Goal: Task Accomplishment & Management: Manage account settings

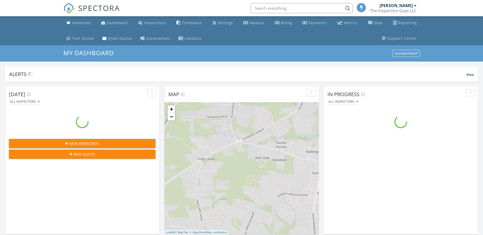
scroll to position [471, 491]
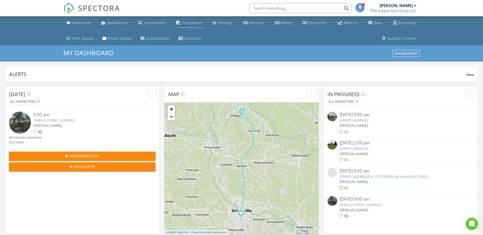
click at [188, 20] on link "Templates" at bounding box center [189, 22] width 30 height 9
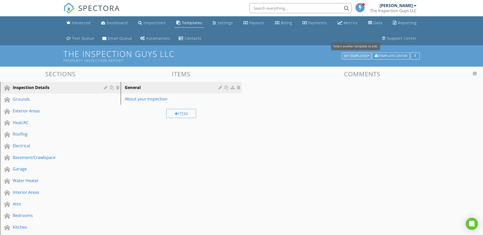
click at [363, 55] on div "My Templates" at bounding box center [356, 56] width 25 height 4
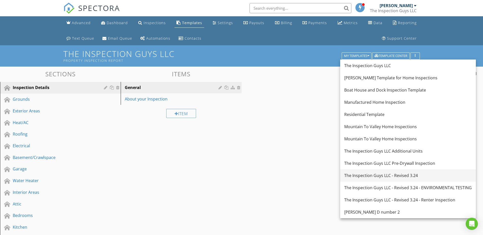
click at [383, 176] on div "The Inspection Guys LLC - Revised 3.24" at bounding box center [407, 176] width 127 height 6
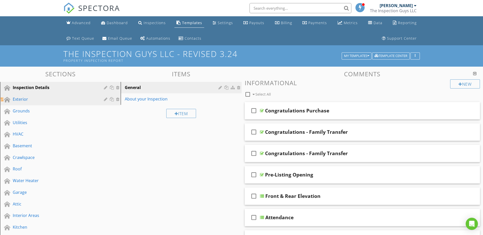
click at [22, 99] on div "Exterior" at bounding box center [55, 99] width 84 height 6
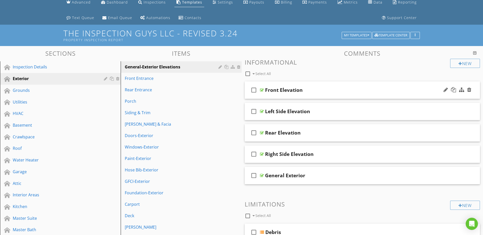
scroll to position [51, 0]
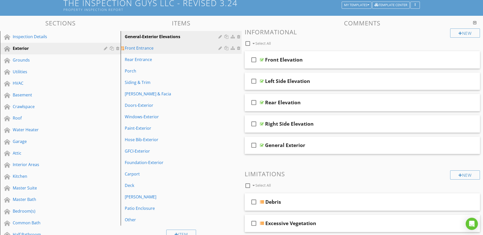
click at [146, 46] on div "Front Entrance" at bounding box center [172, 48] width 95 height 6
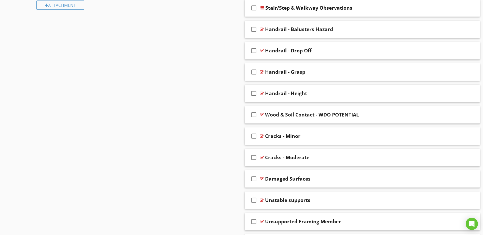
scroll to position [382, 0]
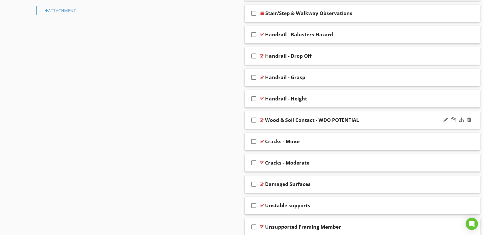
click at [386, 119] on div "Wood & Soil Contact - WDO POTENTIAL" at bounding box center [349, 120] width 169 height 6
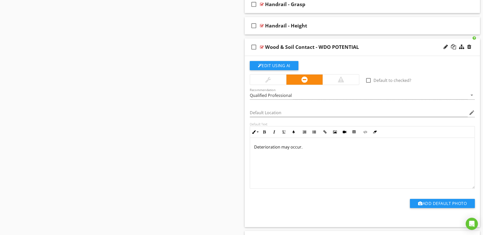
scroll to position [458, 0]
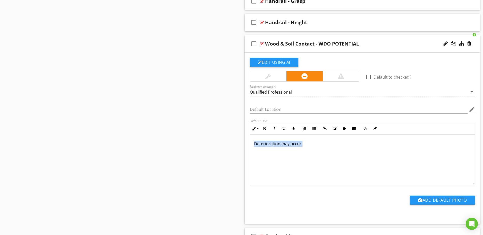
drag, startPoint x: 252, startPoint y: 145, endPoint x: 344, endPoint y: 145, distance: 92.4
click at [344, 145] on div "Deterioration may occur." at bounding box center [362, 160] width 225 height 51
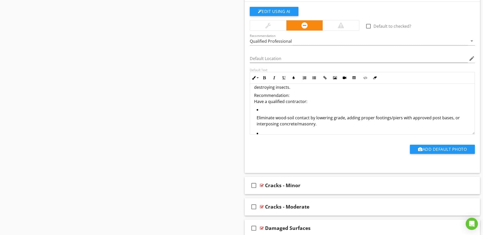
scroll to position [51, 0]
click at [256, 116] on ul "Eliminate wood-soil contact by lowering grade, adding proper footings/piers wit…" at bounding box center [362, 147] width 217 height 82
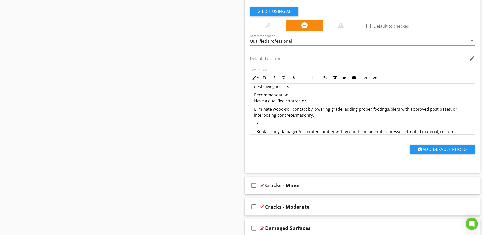
click at [256, 131] on p "Replace any damaged/non-rated lumber with ground-contact–rated pressure-treated…" at bounding box center [363, 134] width 214 height 12
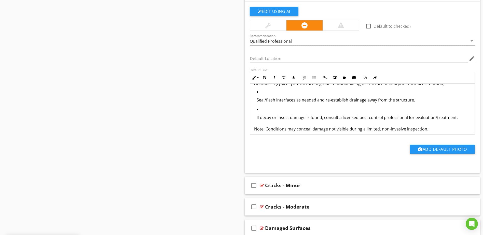
scroll to position [101, 0]
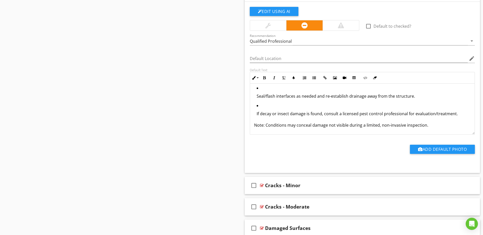
click at [257, 98] on p "Seal/flash interfaces as needed and re-establish drainage away from the structu…" at bounding box center [363, 96] width 214 height 6
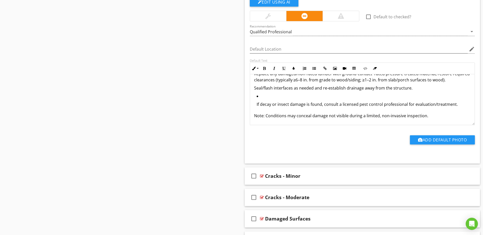
click at [256, 104] on p "If decay or insect damage is found, consult a licensed pest control professiona…" at bounding box center [363, 104] width 214 height 6
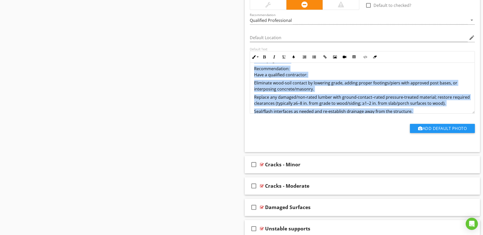
scroll to position [0, 0]
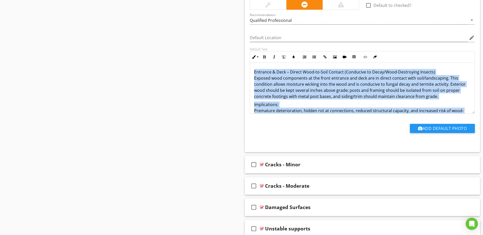
drag, startPoint x: 440, startPoint y: 104, endPoint x: 242, endPoint y: 62, distance: 202.6
click at [242, 62] on div "Comments New Informational check_box_outline_blank Select All check_box_outline…" at bounding box center [361, 101] width 241 height 1120
drag, startPoint x: 282, startPoint y: 81, endPoint x: 293, endPoint y: 56, distance: 27.1
click at [293, 56] on icon "button" at bounding box center [294, 57] width 4 height 4
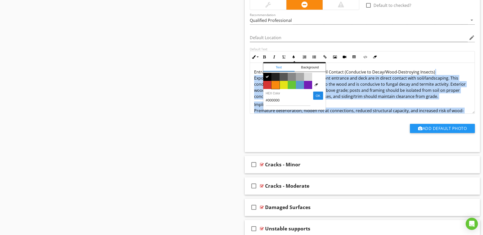
click at [273, 84] on span "Color #f9890e" at bounding box center [275, 85] width 8 height 8
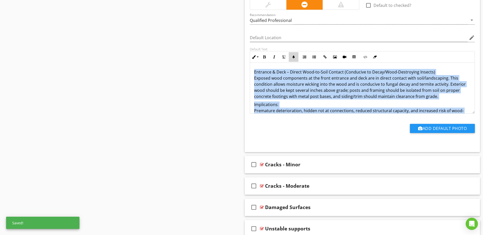
click at [295, 55] on icon "button" at bounding box center [294, 57] width 4 height 4
type input "#F9890E"
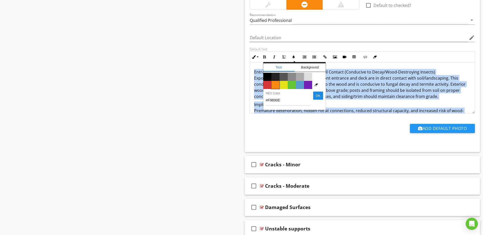
click at [275, 85] on span "Color #f9890e" at bounding box center [275, 85] width 8 height 8
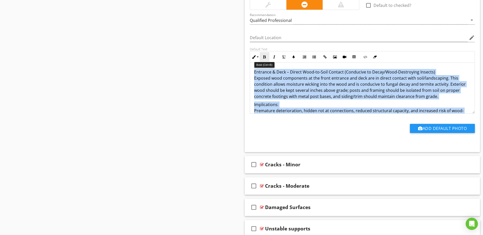
click at [266, 55] on button "Bold" at bounding box center [265, 57] width 10 height 10
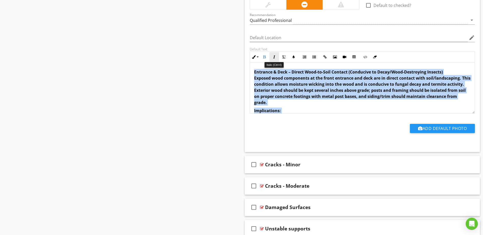
click at [272, 54] on button "Italic" at bounding box center [274, 57] width 10 height 10
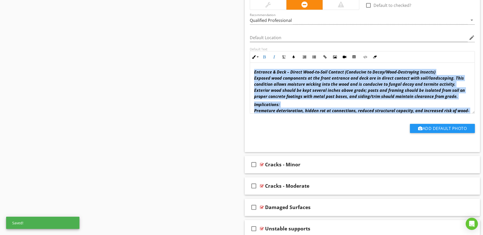
click at [378, 102] on p "Implications: Premature deterioration, hidden rot at connections, reduced struc…" at bounding box center [362, 111] width 217 height 18
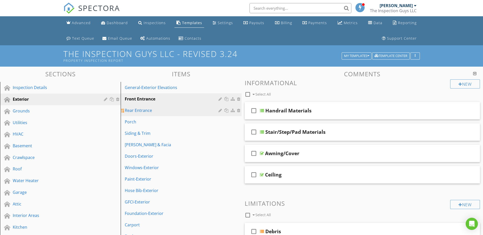
click at [142, 109] on div "Rear Entrance" at bounding box center [172, 110] width 95 height 6
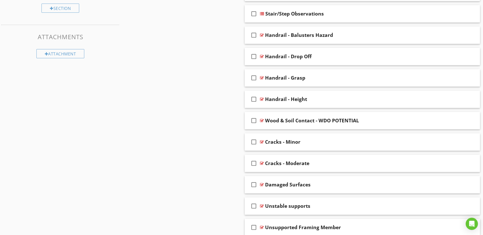
scroll to position [356, 0]
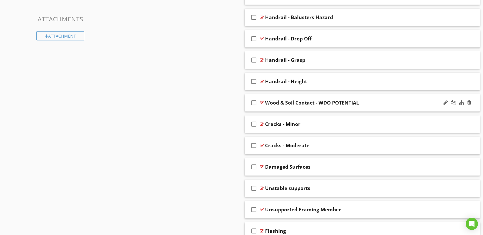
click at [417, 99] on div "check_box_outline_blank Wood & Soil Contact - WDO POTENTIAL" at bounding box center [362, 103] width 235 height 18
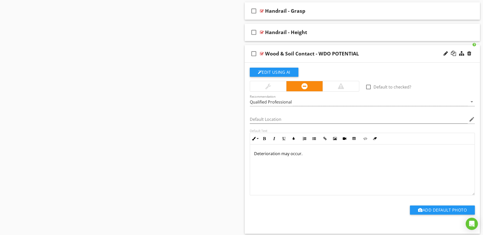
scroll to position [407, 0]
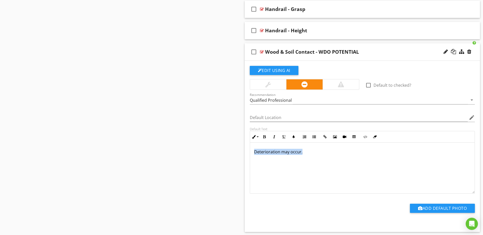
drag, startPoint x: 253, startPoint y: 151, endPoint x: 343, endPoint y: 154, distance: 89.9
click at [343, 154] on div "Deterioration may occur." at bounding box center [362, 168] width 225 height 51
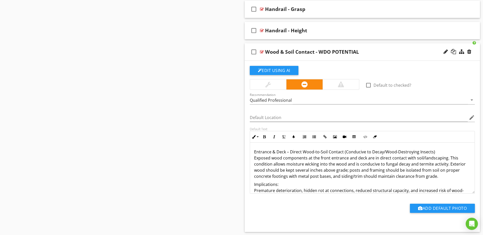
scroll to position [112, 0]
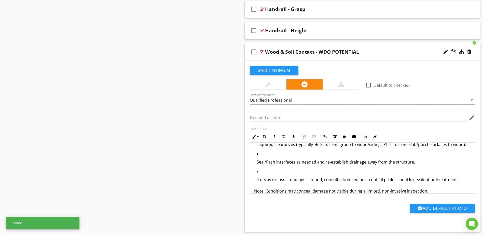
click at [256, 180] on ul "Eliminate wood-soil contact by lowering grade, adding proper footings/piers wit…" at bounding box center [362, 145] width 217 height 82
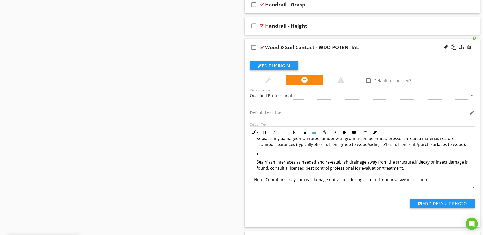
scroll to position [108, 0]
click at [254, 162] on ul "Eliminate wood-soil contact by lowering grade, adding proper footings/piers wit…" at bounding box center [362, 139] width 217 height 71
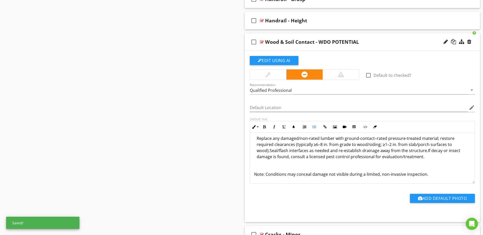
scroll to position [77, 0]
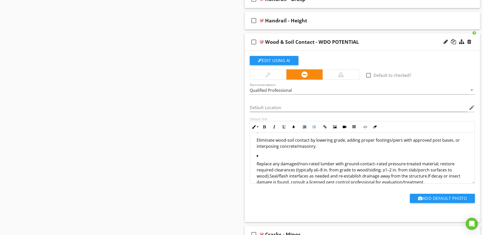
click at [256, 164] on ul "Eliminate wood-soil contact by lowering grade, adding proper footings/piers wit…" at bounding box center [362, 162] width 217 height 66
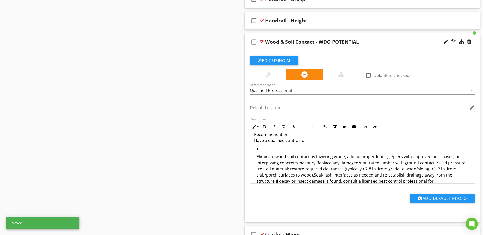
scroll to position [52, 0]
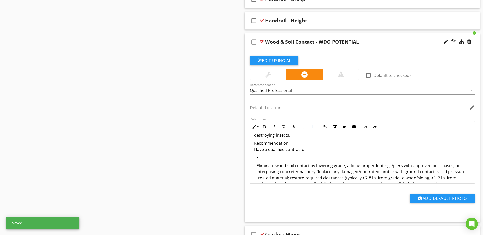
click at [256, 166] on p "Eliminate wood-soil contact by lowering grade, adding proper footings/piers wit…" at bounding box center [363, 187] width 214 height 49
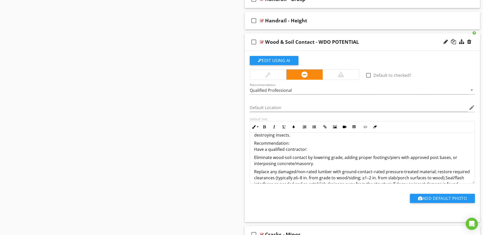
scroll to position [77, 0]
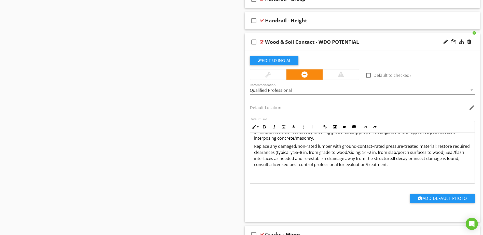
click at [444, 154] on p "Replace any damaged/non-rated lumber with ground-contact–rated pressure-treated…" at bounding box center [362, 161] width 217 height 37
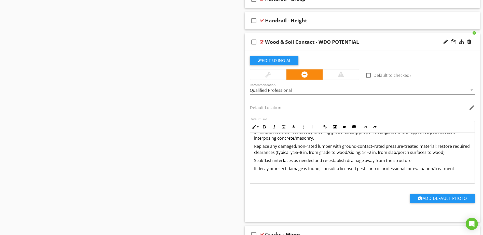
scroll to position [92, 0]
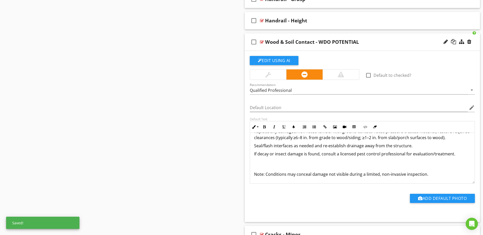
click at [254, 166] on p "If decay or insect damage is found, consult a licensed pest control professiona…" at bounding box center [362, 160] width 217 height 18
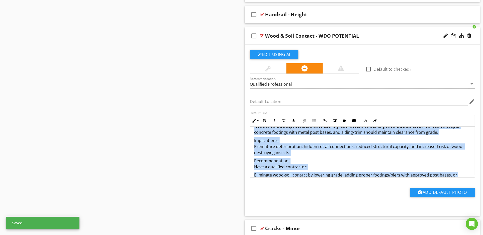
scroll to position [0, 0]
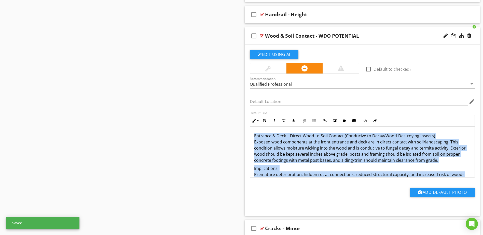
drag, startPoint x: 445, startPoint y: 167, endPoint x: 228, endPoint y: 118, distance: 222.3
click at [228, 118] on div "Sections Inspection Details Exterior Grounds Utilities HVAC Basement Crawlspace…" at bounding box center [241, 152] width 483 height 1016
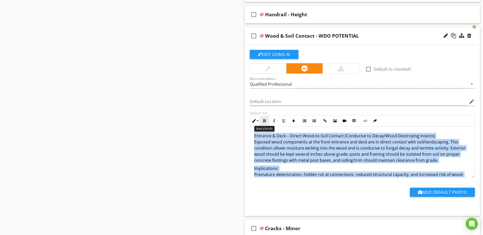
click at [264, 121] on icon "button" at bounding box center [265, 121] width 4 height 4
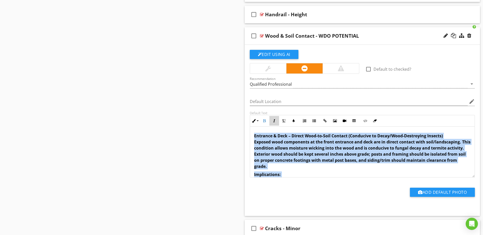
click at [271, 120] on button "Italic" at bounding box center [274, 121] width 10 height 10
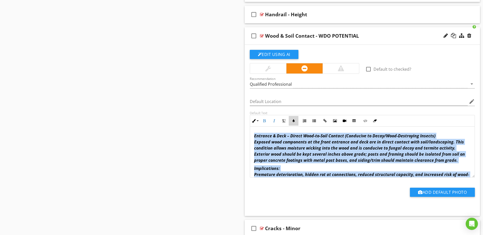
click at [294, 120] on icon "button" at bounding box center [294, 121] width 4 height 4
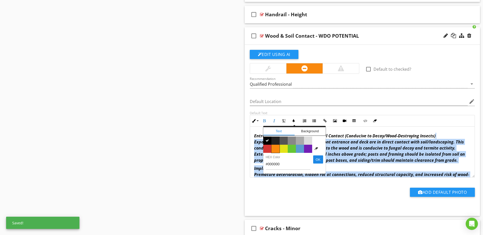
click at [275, 147] on span "Color #f9890e" at bounding box center [275, 149] width 8 height 8
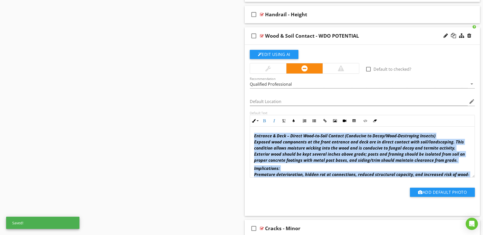
click at [347, 165] on div "Entrance & Deck – Direct Wood-to-Soil Contact (Conducive to Decay/Wood-Destroyi…" at bounding box center [362, 195] width 225 height 136
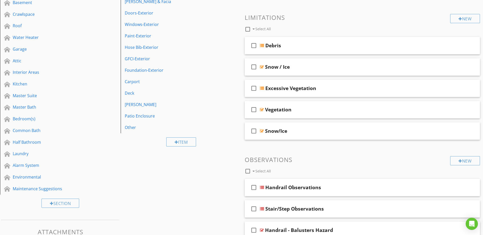
scroll to position [16, 0]
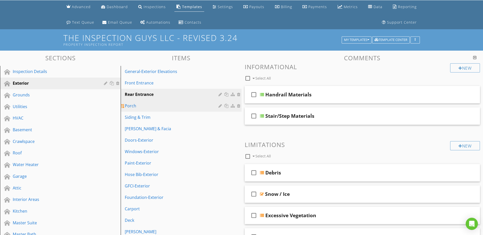
click at [141, 105] on div "Porch" at bounding box center [172, 106] width 95 height 6
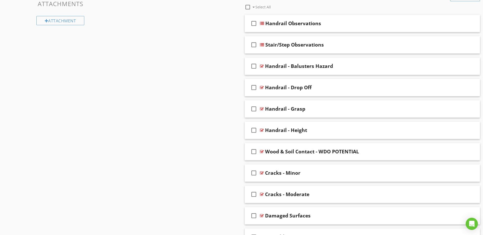
scroll to position [372, 0]
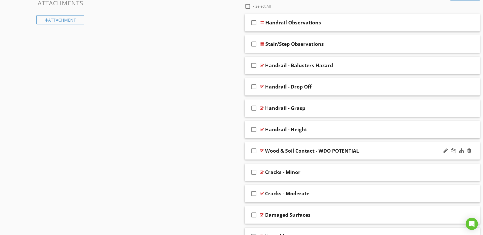
click at [407, 148] on div "Wood & Soil Contact - WDO POTENTIAL" at bounding box center [349, 151] width 169 height 6
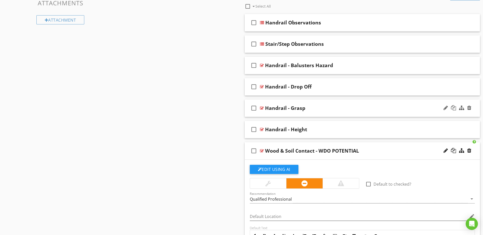
scroll to position [499, 0]
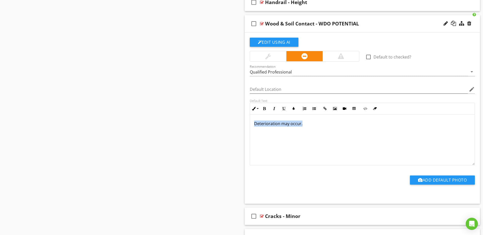
drag, startPoint x: 253, startPoint y: 124, endPoint x: 336, endPoint y: 126, distance: 83.0
click at [336, 126] on div "Deterioration may occur." at bounding box center [362, 139] width 225 height 51
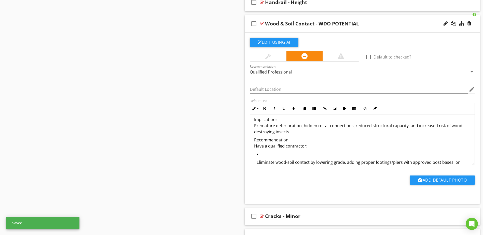
scroll to position [36, 0]
click at [255, 162] on ul "Eliminate wood-soil contact by lowering grade, adding proper footings/piers wit…" at bounding box center [362, 193] width 217 height 82
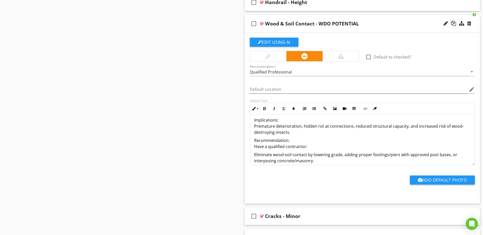
scroll to position [62, 0]
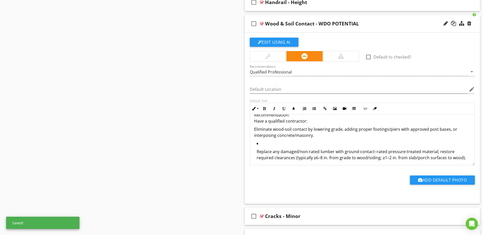
click at [255, 153] on ul "Replace any damaged/non-rated lumber with ground-contact–rated pressure-treated…" at bounding box center [362, 169] width 217 height 59
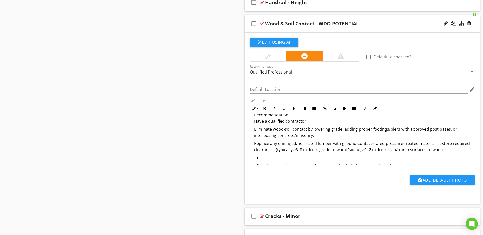
scroll to position [87, 0]
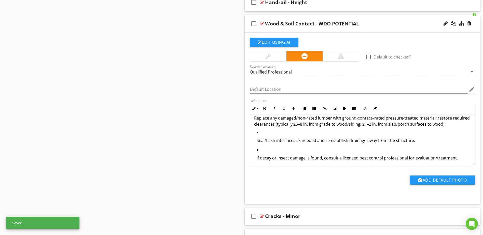
click at [255, 143] on ul "Seal/flash interfaces as needed and re-establish drainage away from the structu…" at bounding box center [362, 146] width 217 height 35
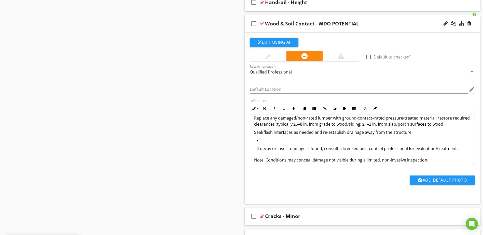
click at [256, 149] on ul "If decay or insect damage is found, consult a licensed pest control professiona…" at bounding box center [362, 146] width 217 height 18
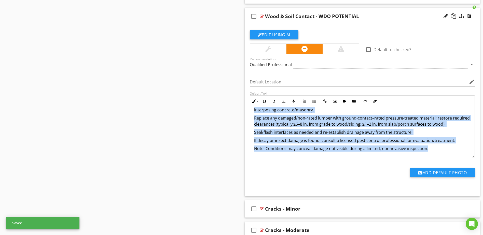
scroll to position [0, 0]
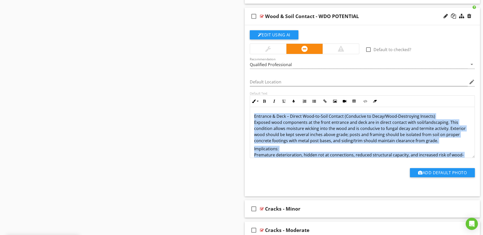
drag, startPoint x: 445, startPoint y: 148, endPoint x: 236, endPoint y: 105, distance: 213.0
click at [236, 105] on div "Sections Inspection Details Exterior Grounds Utilities HVAC Basement Crawlspace…" at bounding box center [241, 121] width 483 height 1123
click at [264, 100] on icon "button" at bounding box center [265, 101] width 4 height 4
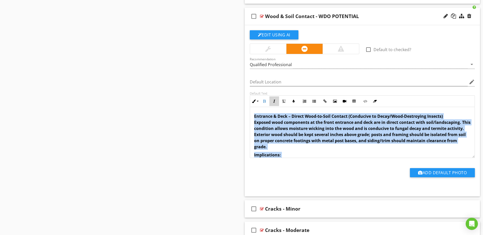
click at [275, 101] on icon "button" at bounding box center [274, 101] width 4 height 4
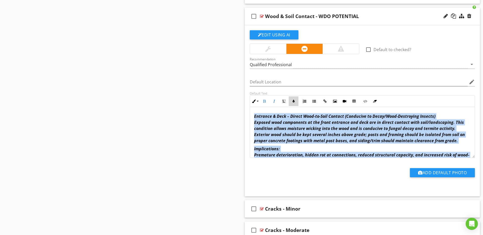
click at [292, 99] on button "Colors" at bounding box center [294, 101] width 10 height 10
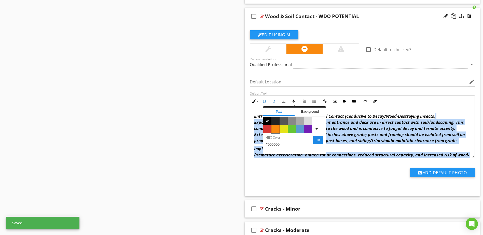
click at [275, 127] on span "Color #f9890e" at bounding box center [275, 129] width 8 height 8
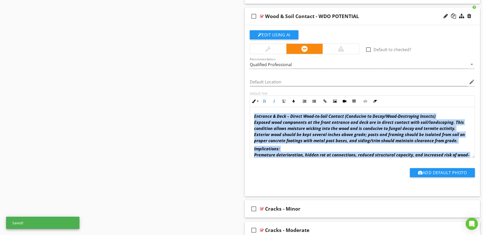
click at [339, 144] on div "Entrance & Deck – Direct Wood-to-Soil Contact (Conducive to Decay/Wood-Destroyi…" at bounding box center [362, 172] width 225 height 130
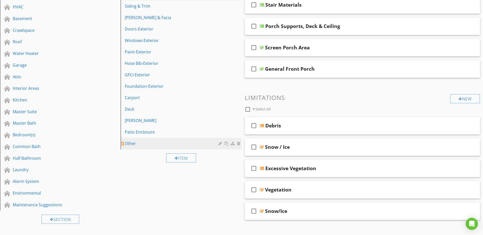
scroll to position [74, 0]
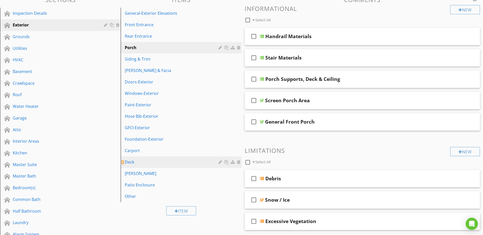
click at [128, 164] on div "Deck" at bounding box center [172, 162] width 95 height 6
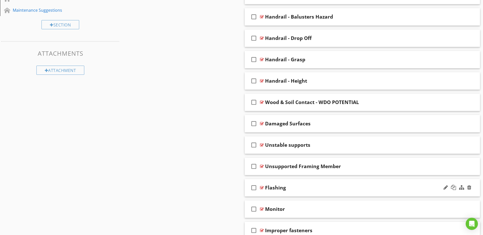
scroll to position [329, 0]
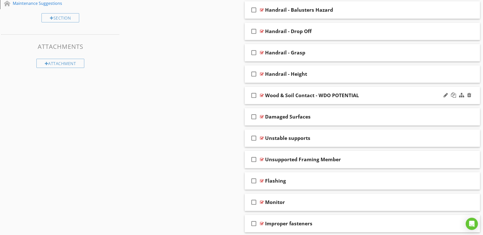
click at [401, 95] on div "Wood & Soil Contact - WDO POTENTIAL" at bounding box center [349, 95] width 169 height 6
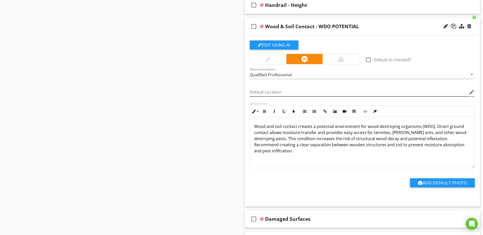
scroll to position [405, 0]
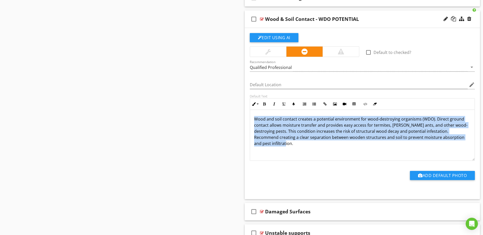
drag, startPoint x: 325, startPoint y: 145, endPoint x: 236, endPoint y: 114, distance: 94.4
click at [236, 114] on div "Sections Inspection Details Exterior Grounds Utilities HVAC Basement Crawlspace…" at bounding box center [241, 99] width 483 height 875
click at [264, 103] on icon "button" at bounding box center [265, 104] width 4 height 4
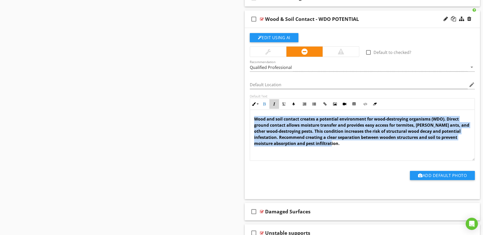
click at [275, 101] on button "Italic" at bounding box center [274, 104] width 10 height 10
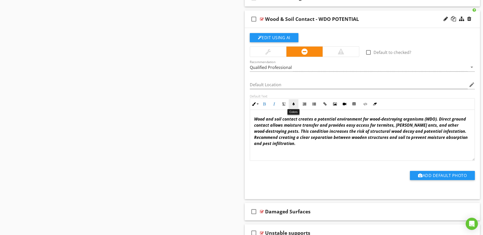
click at [292, 101] on button "Colors" at bounding box center [294, 104] width 10 height 10
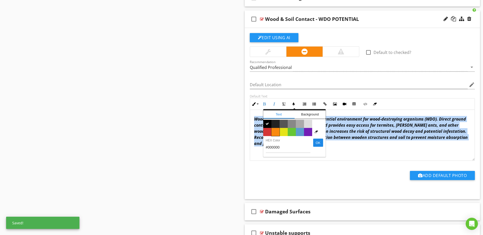
click at [275, 131] on span "Color #f9890e" at bounding box center [275, 132] width 8 height 8
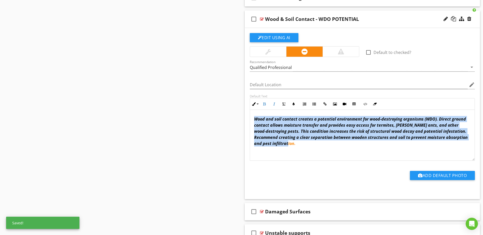
click at [321, 152] on div "Wood and soil contact creates a potential environment for wood-destroying organ…" at bounding box center [362, 135] width 225 height 51
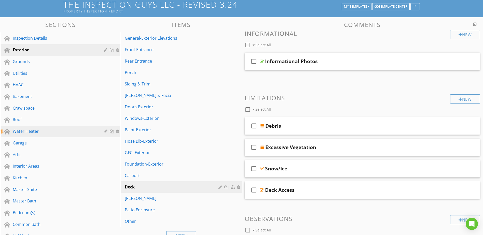
scroll to position [49, 0]
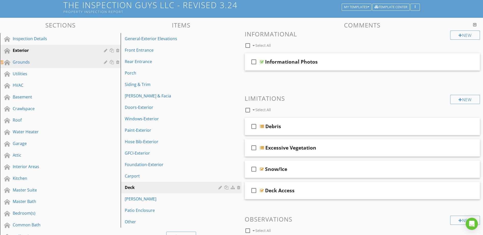
click at [46, 62] on div "Grounds" at bounding box center [55, 62] width 84 height 6
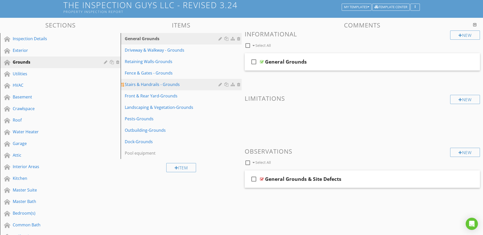
click at [165, 87] on div "Stairs & Handrails - Grounds" at bounding box center [172, 84] width 95 height 6
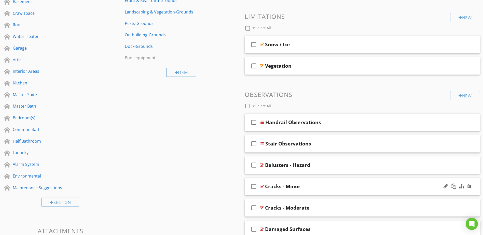
scroll to position [57, 0]
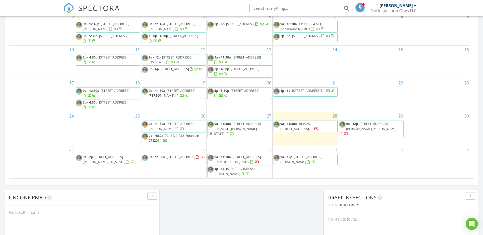
scroll to position [305, 0]
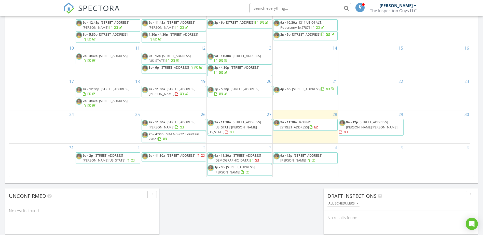
click at [318, 159] on span "9a - 12p 100 Sunrise Dr, DUDLEY 28333" at bounding box center [305, 158] width 64 height 10
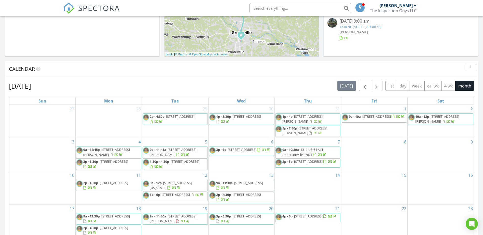
scroll to position [305, 0]
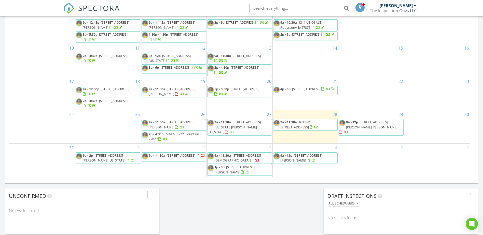
click at [309, 128] on span "9a - 11:30a 1638 NC 125, Oak City 27857" at bounding box center [305, 125] width 64 height 10
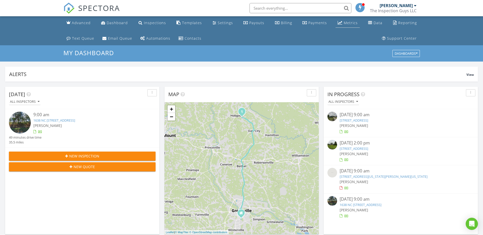
click at [348, 23] on div "Metrics" at bounding box center [350, 22] width 14 height 5
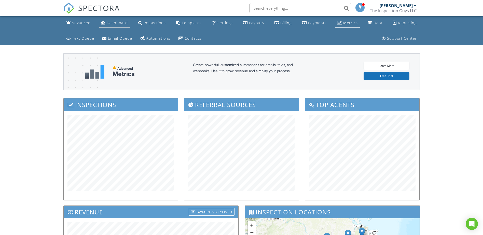
click at [114, 23] on div "Dashboard" at bounding box center [117, 22] width 21 height 5
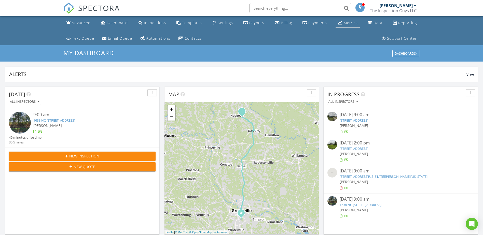
click at [348, 23] on div "Metrics" at bounding box center [350, 22] width 14 height 5
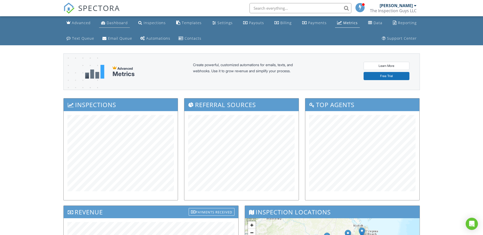
click at [115, 21] on div "Dashboard" at bounding box center [117, 22] width 21 height 5
